Goal: Task Accomplishment & Management: Manage account settings

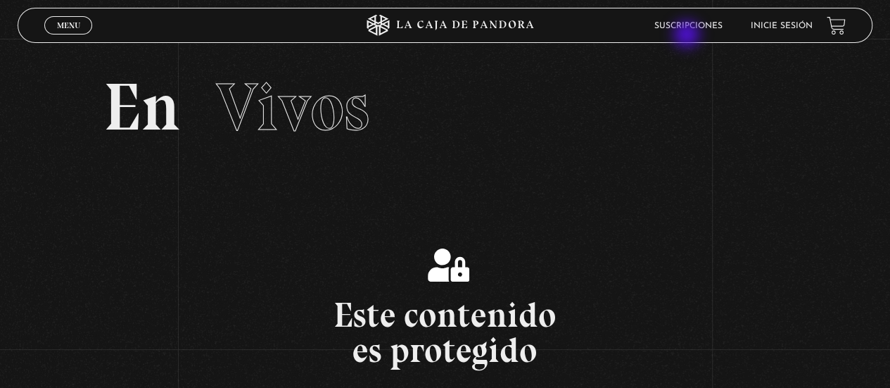
click at [688, 36] on header "Menu Cerrar Suscripciones Inicie sesión" at bounding box center [445, 25] width 854 height 35
click at [695, 20] on li "Suscripciones" at bounding box center [688, 26] width 68 height 22
click at [65, 23] on span "Menu" at bounding box center [68, 25] width 23 height 8
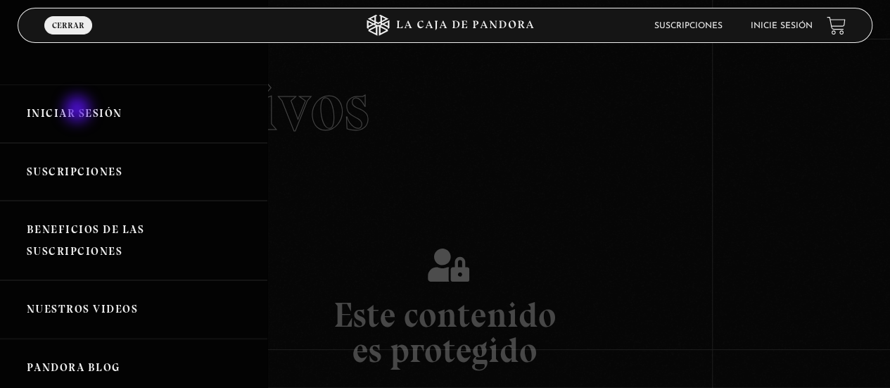
click at [79, 110] on link "Iniciar Sesión" at bounding box center [133, 113] width 267 height 58
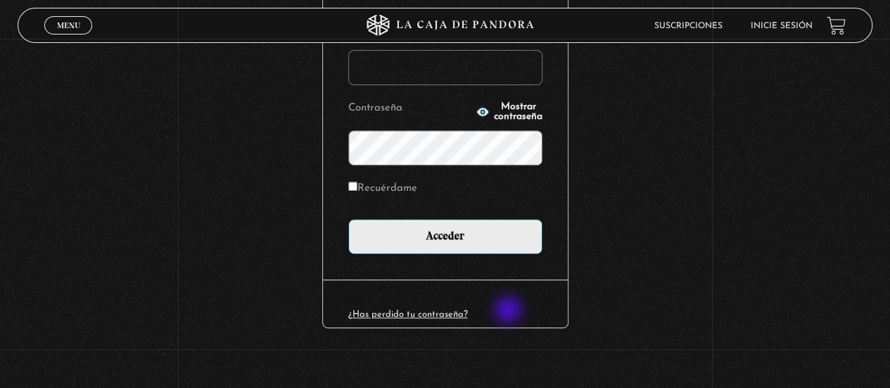
scroll to position [211, 0]
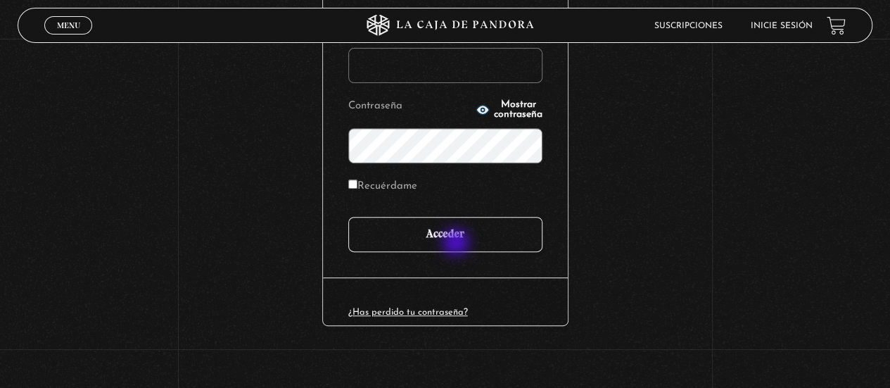
type input "[EMAIL_ADDRESS][DOMAIN_NAME]"
click at [457, 243] on input "Acceder" at bounding box center [445, 234] width 194 height 35
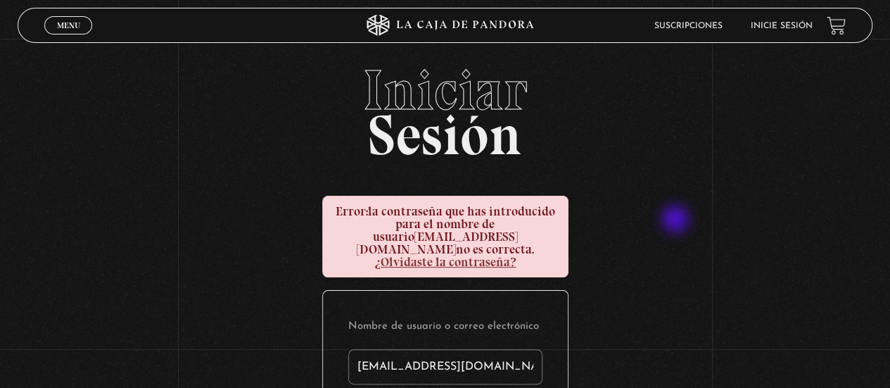
drag, startPoint x: 733, startPoint y: 0, endPoint x: 639, endPoint y: 367, distance: 378.5
click at [639, 367] on div "Iniciar Sesión Error: la contraseña que has introducido para el nombre de usuar…" at bounding box center [445, 376] width 890 height 628
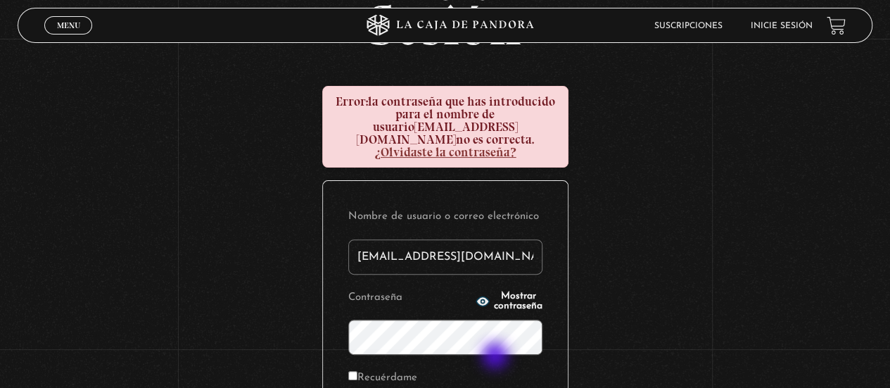
scroll to position [211, 0]
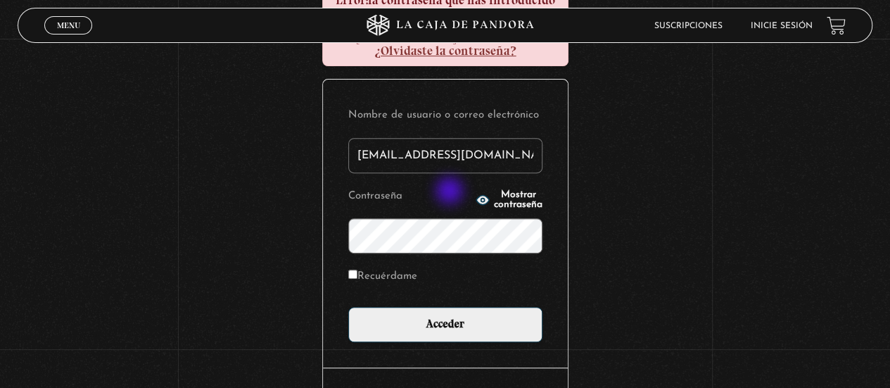
click at [476, 193] on icon "button" at bounding box center [483, 200] width 14 height 14
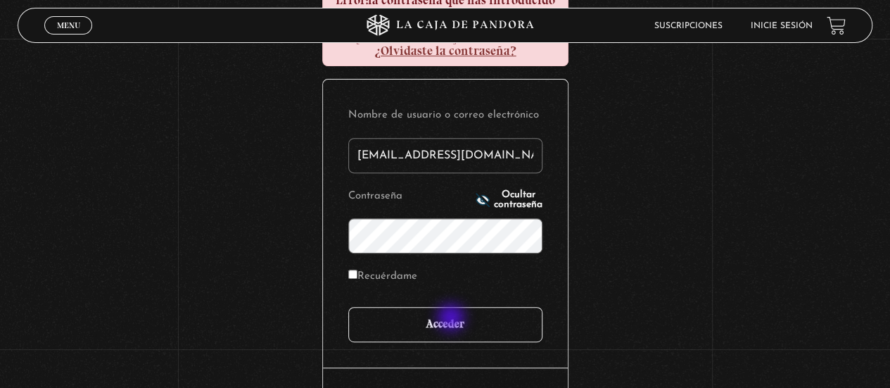
click at [452, 319] on input "Acceder" at bounding box center [445, 324] width 194 height 35
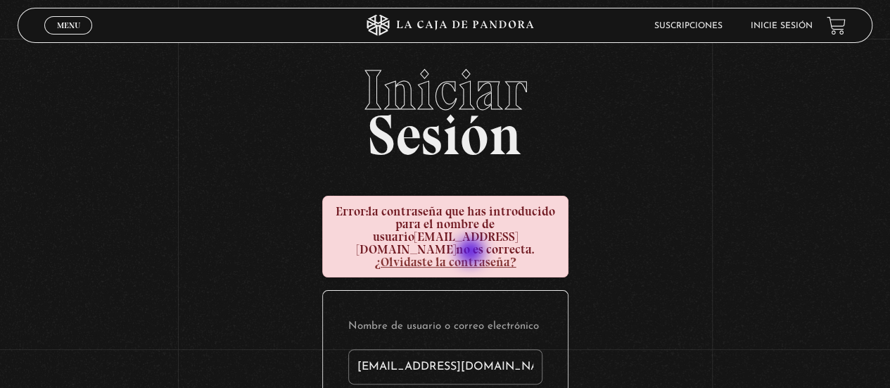
click at [473, 254] on link "¿Olvidaste la contraseña?" at bounding box center [445, 261] width 142 height 15
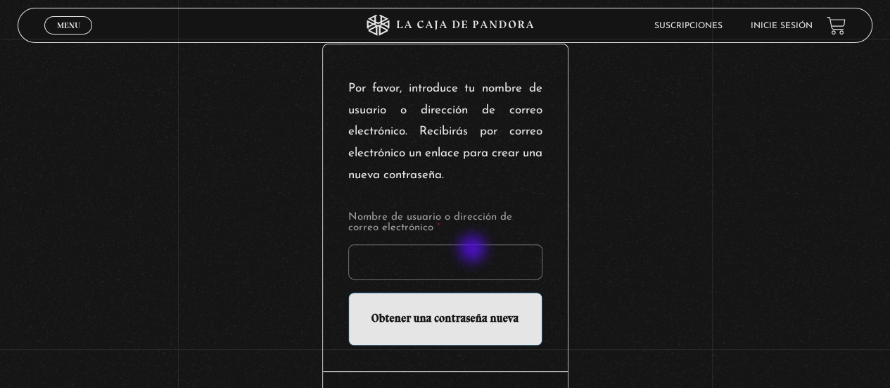
scroll to position [256, 0]
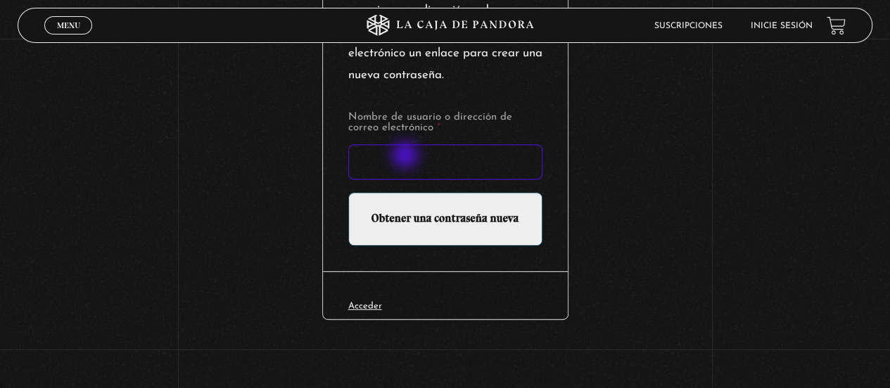
click at [407, 157] on input "Nombre de usuario o dirección de correo electrónico *" at bounding box center [445, 161] width 194 height 35
type input "[EMAIL_ADDRESS][DOMAIN_NAME]"
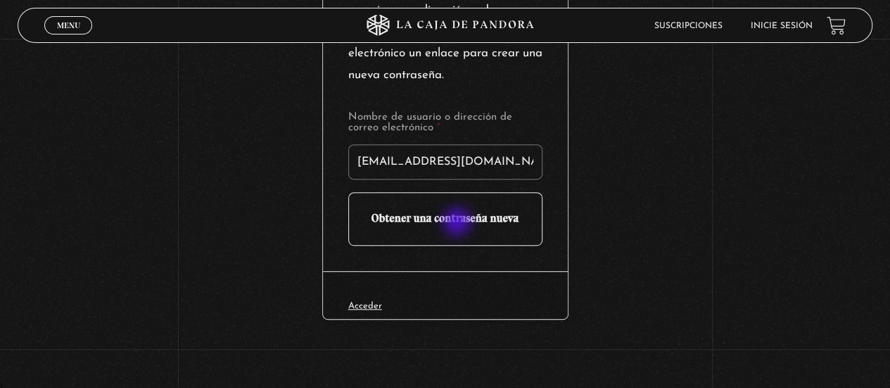
click at [459, 222] on input "Obtener una contraseña nueva" at bounding box center [445, 218] width 194 height 53
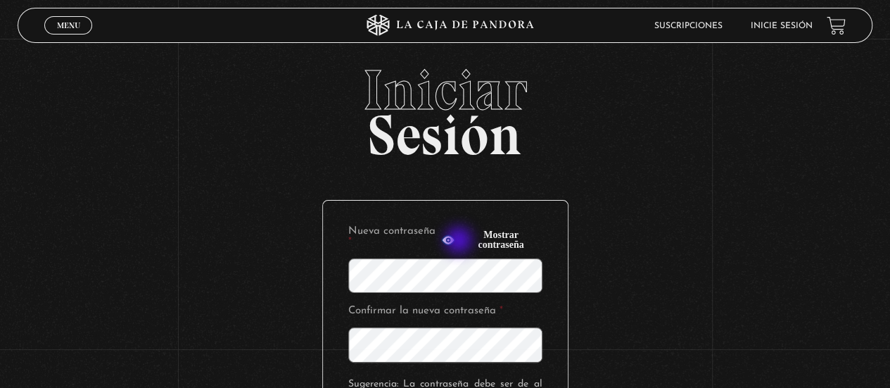
click at [460, 241] on button "Mostrar contraseña" at bounding box center [491, 240] width 101 height 20
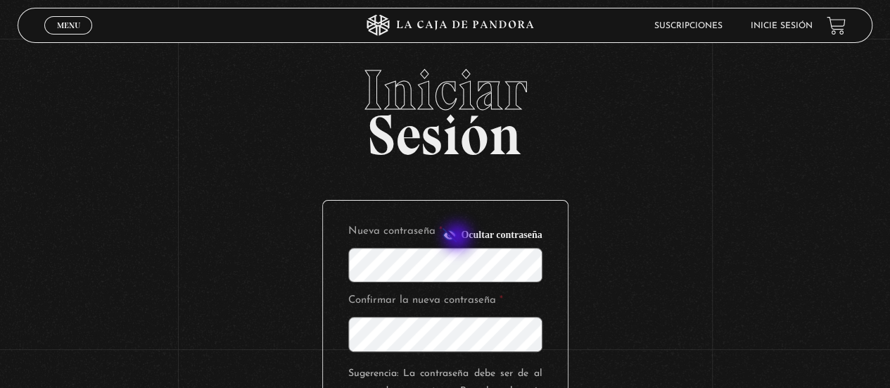
click at [456, 238] on line "button" at bounding box center [449, 234] width 13 height 13
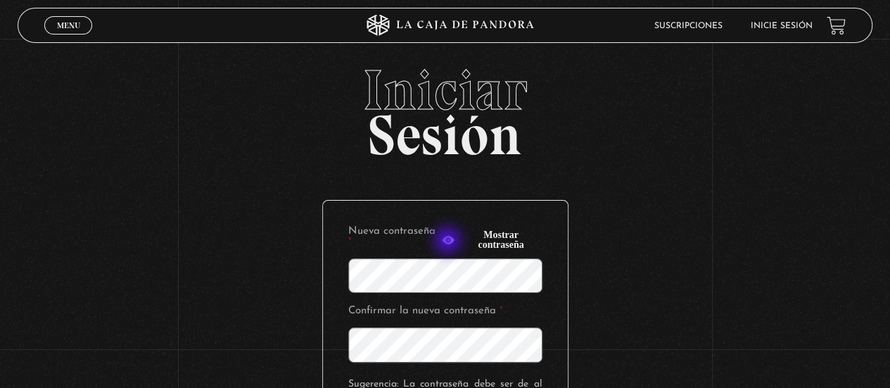
click at [450, 241] on circle "button" at bounding box center [449, 240] width 4 height 4
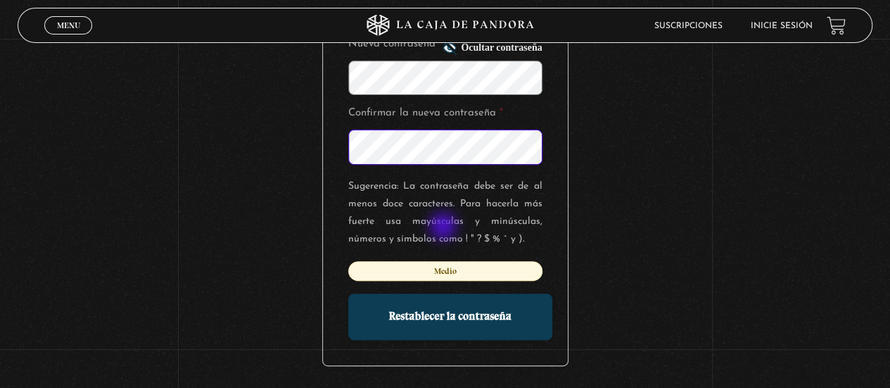
scroll to position [234, 0]
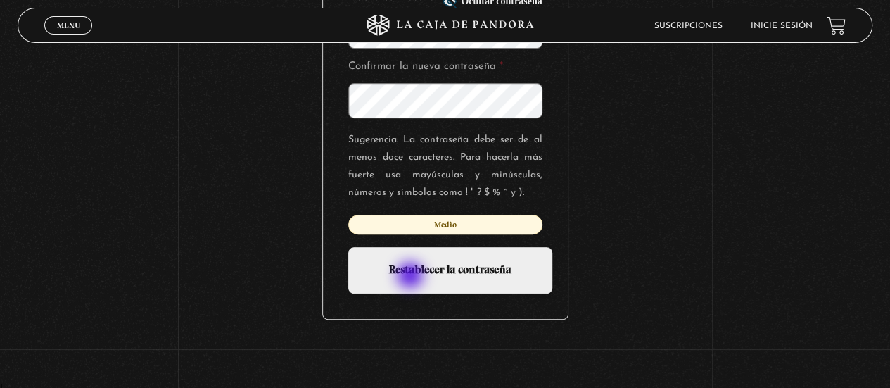
click at [412, 276] on input "Restablecer la contraseña" at bounding box center [450, 270] width 204 height 46
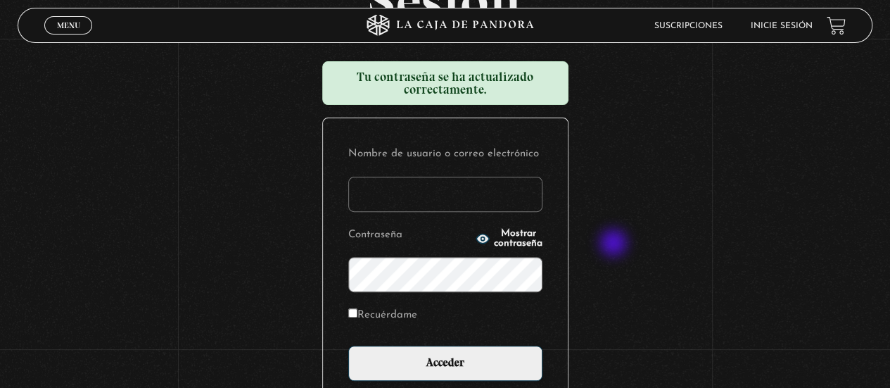
scroll to position [141, 0]
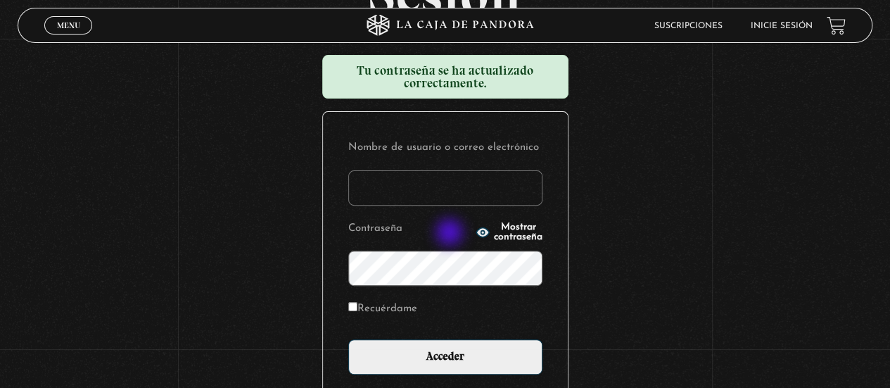
type input "[EMAIL_ADDRESS][DOMAIN_NAME]"
click at [476, 234] on icon "button" at bounding box center [482, 231] width 13 height 9
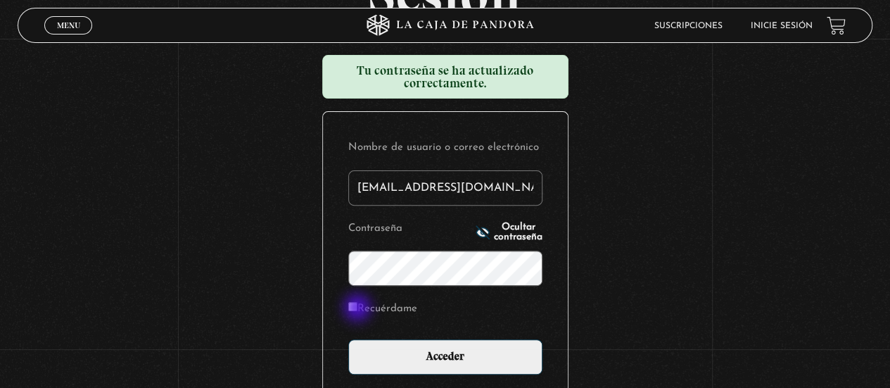
click at [359, 311] on label "Recuérdame" at bounding box center [382, 309] width 69 height 22
click at [357, 311] on input "Recuérdame" at bounding box center [352, 306] width 9 height 9
checkbox input "true"
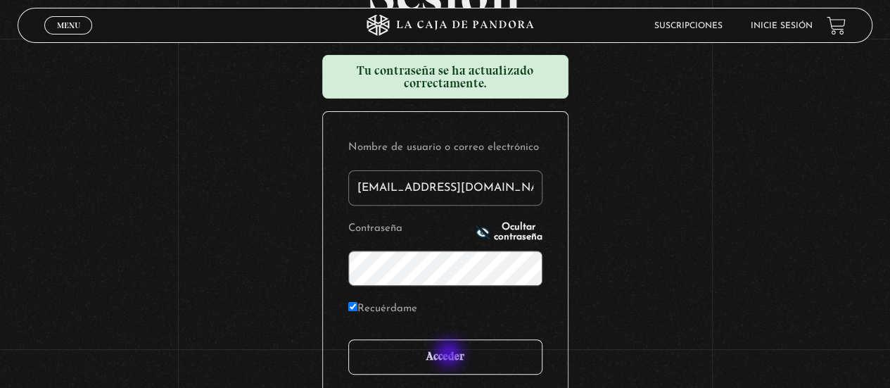
click at [450, 355] on input "Acceder" at bounding box center [445, 356] width 194 height 35
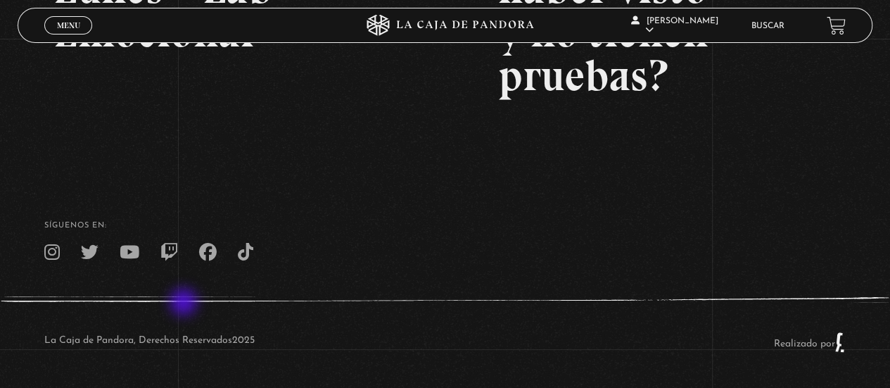
scroll to position [139, 0]
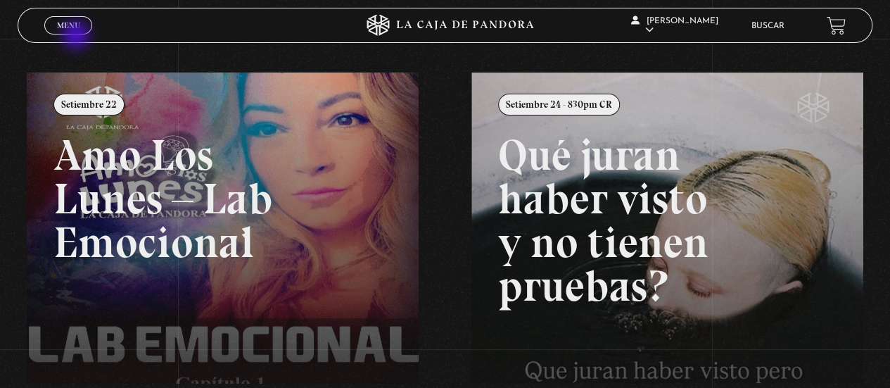
click at [77, 36] on div "Menu Cerrar" at bounding box center [177, 25] width 267 height 34
click at [76, 28] on span "Menu" at bounding box center [68, 25] width 23 height 8
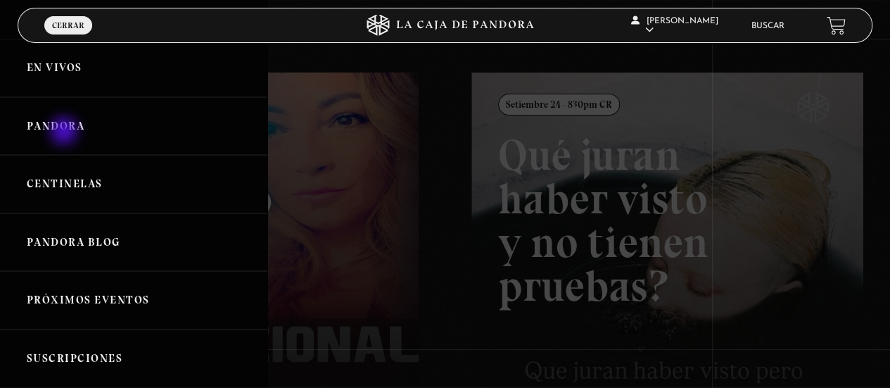
click at [65, 132] on link "Pandora" at bounding box center [133, 126] width 267 height 58
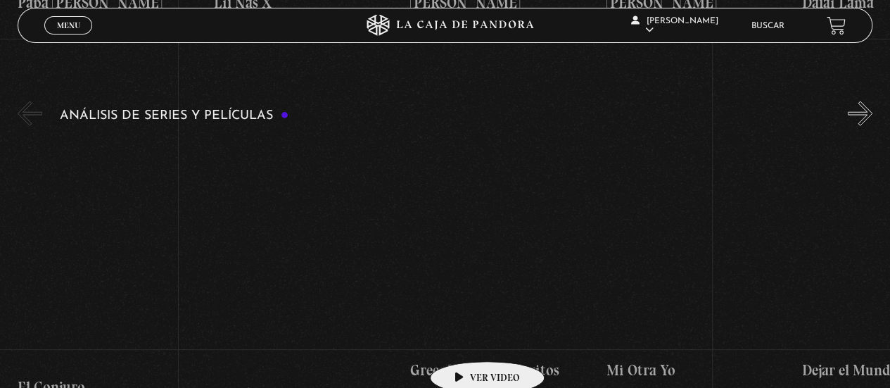
scroll to position [1688, 0]
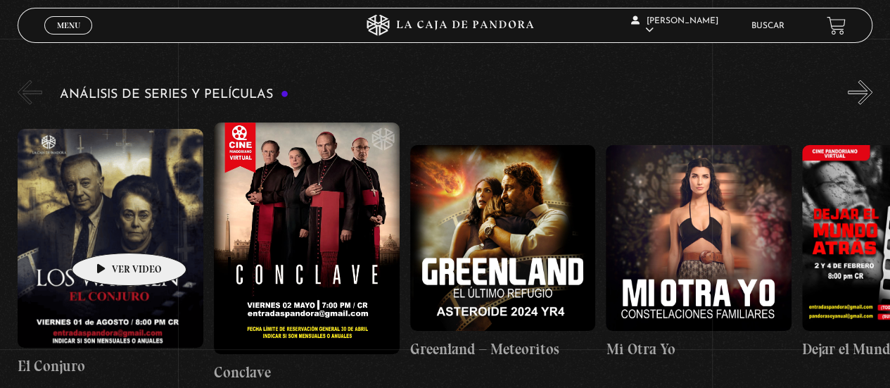
click at [107, 231] on figure at bounding box center [111, 238] width 186 height 219
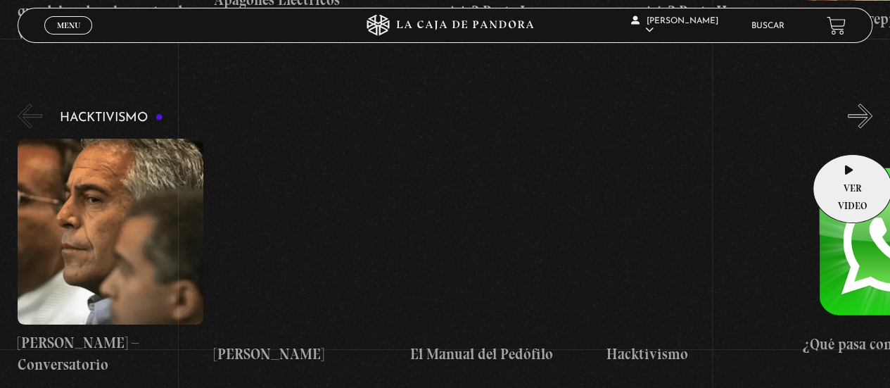
scroll to position [3166, 0]
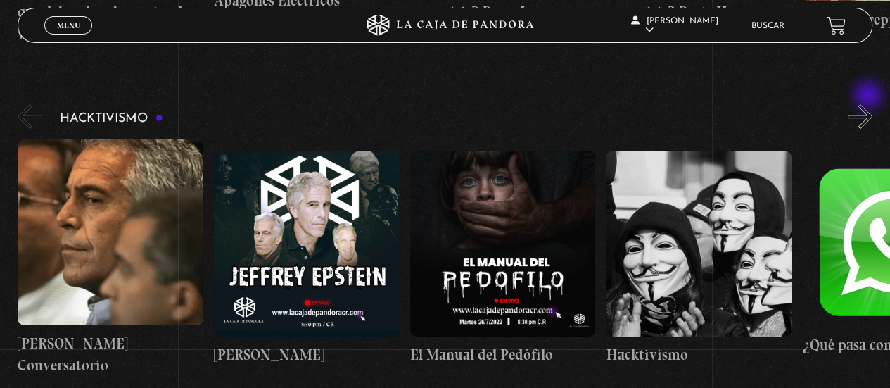
click at [870, 104] on button "»" at bounding box center [860, 116] width 25 height 25
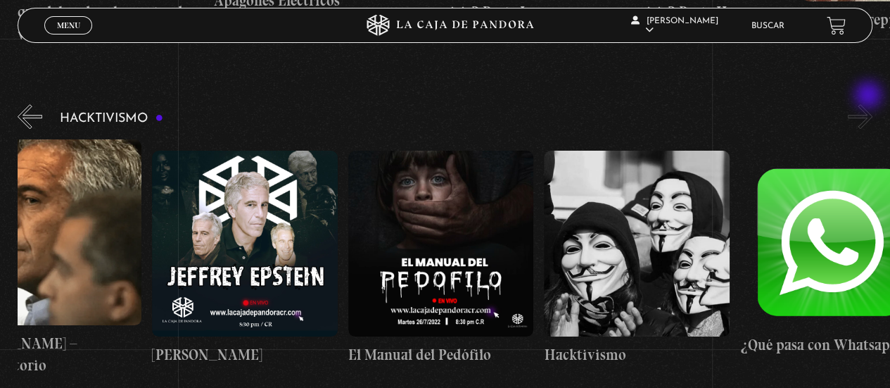
scroll to position [0, 97]
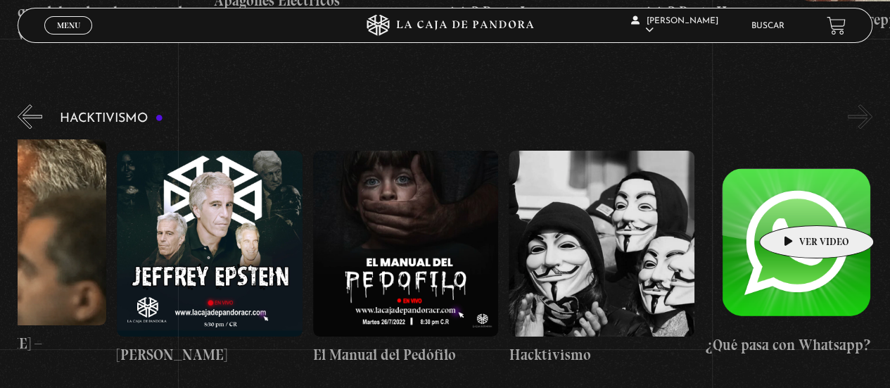
click at [794, 204] on figure at bounding box center [798, 243] width 186 height 167
